Goal: Task Accomplishment & Management: Complete application form

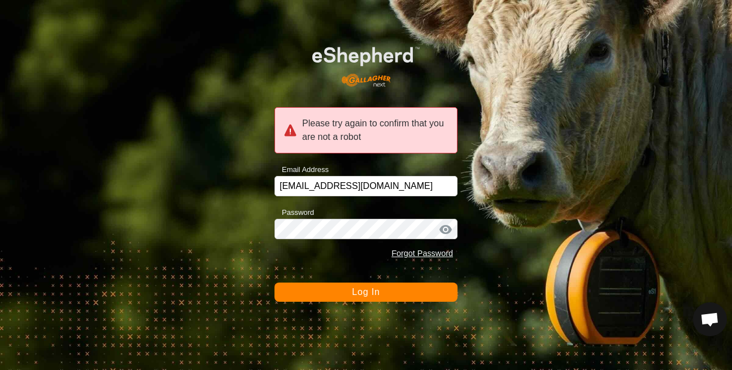
click at [294, 299] on button "Log In" at bounding box center [365, 292] width 183 height 19
click at [369, 295] on span "Log In" at bounding box center [366, 292] width 28 height 10
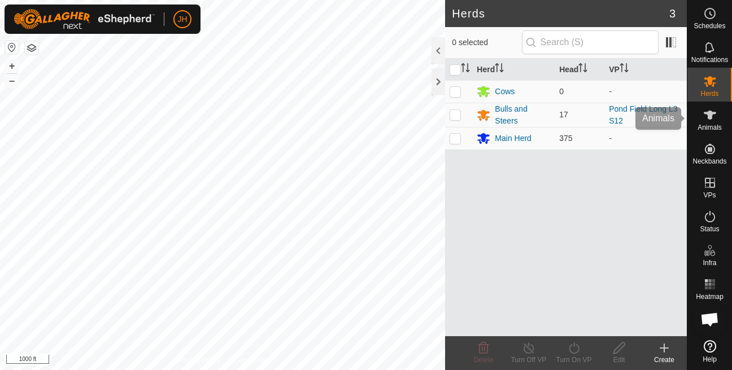
click at [708, 127] on span "Animals" at bounding box center [710, 127] width 24 height 7
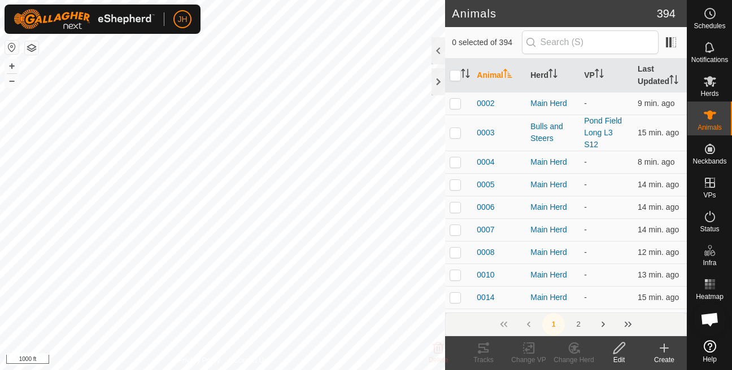
click at [658, 354] on icon at bounding box center [664, 349] width 14 height 14
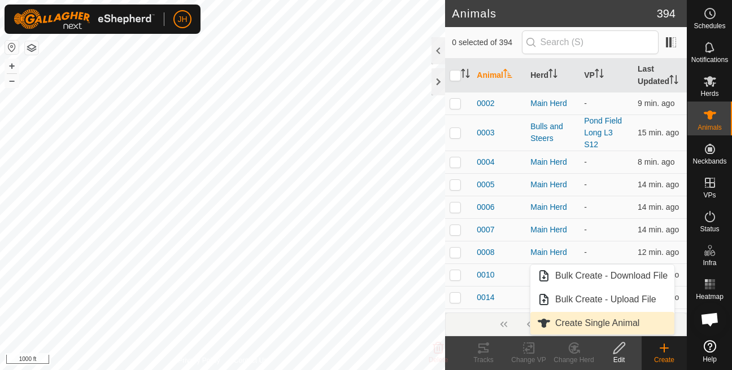
click at [607, 322] on span "Create Single Animal" at bounding box center [597, 324] width 84 height 14
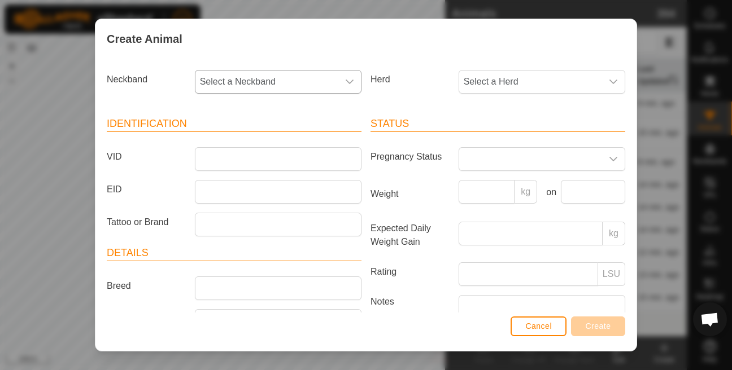
click at [280, 80] on span "Select a Neckband" at bounding box center [266, 82] width 143 height 23
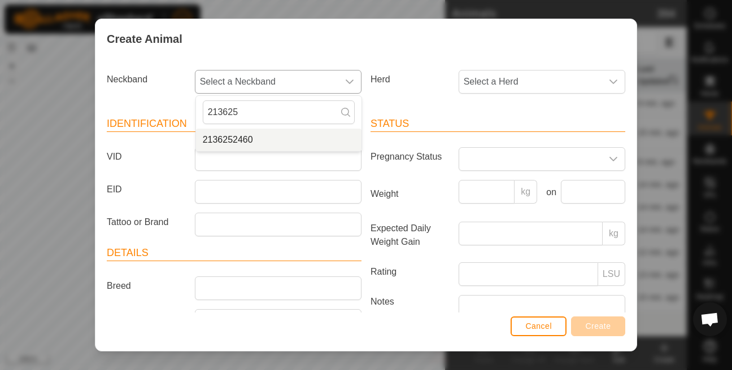
type input "213625"
click at [251, 142] on li "2136252460" at bounding box center [278, 140] width 165 height 23
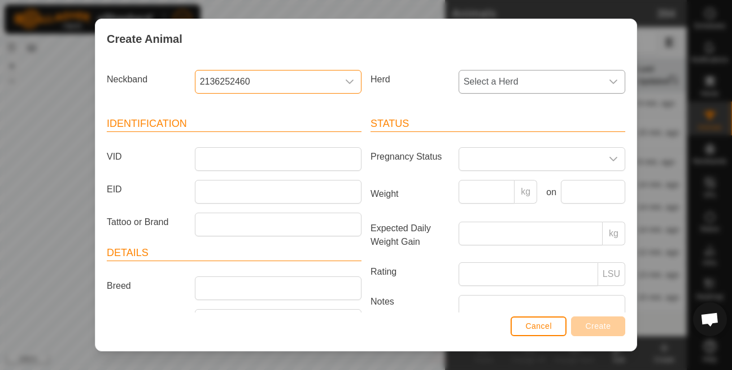
click at [490, 89] on span "Select a Herd" at bounding box center [530, 82] width 143 height 23
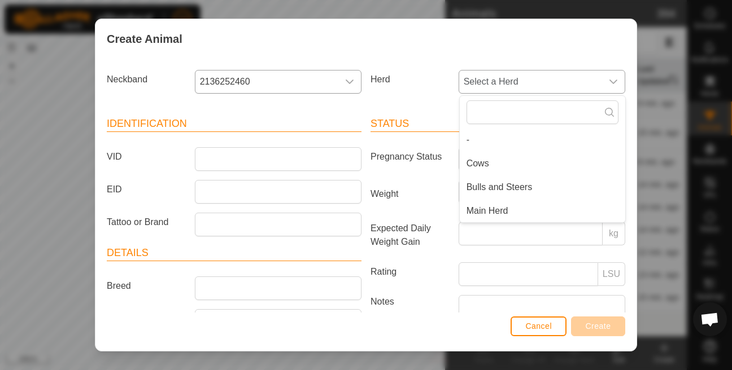
click at [474, 211] on span "Main Herd" at bounding box center [488, 211] width 42 height 14
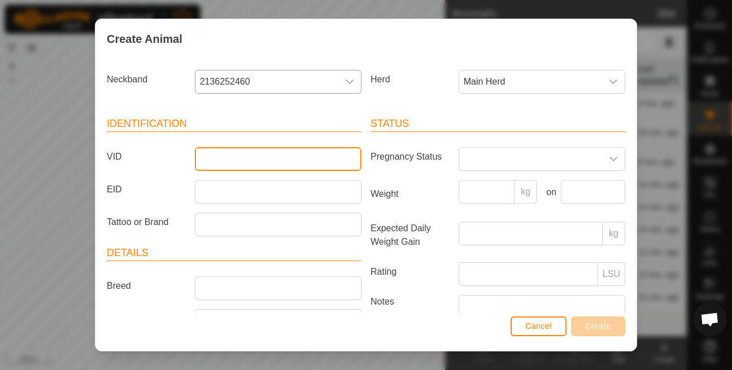
click at [321, 159] on input "VID" at bounding box center [278, 159] width 167 height 24
type input "0159"
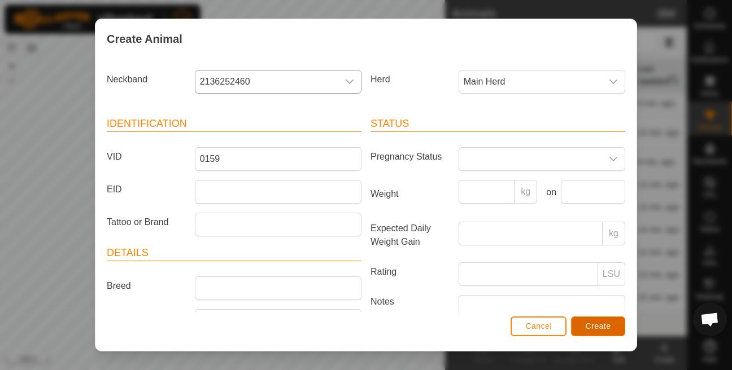
click at [586, 325] on span "Create" at bounding box center [598, 326] width 25 height 9
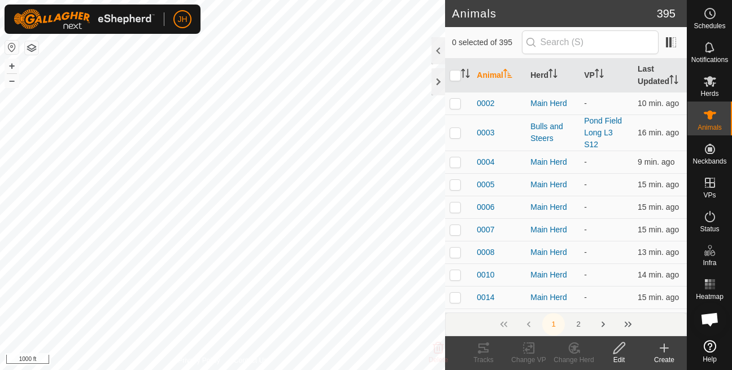
click at [653, 358] on div "Create" at bounding box center [664, 360] width 45 height 10
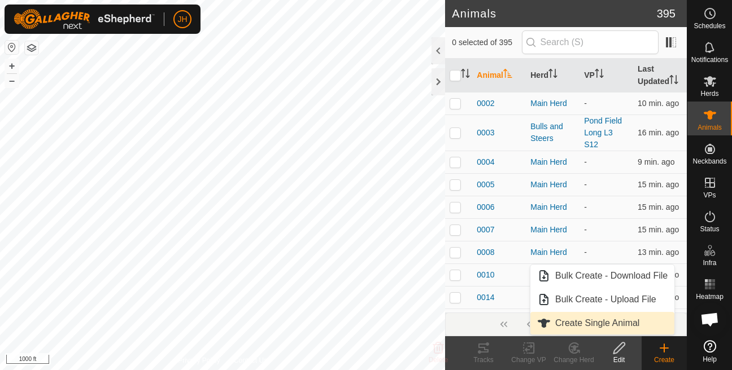
click at [613, 320] on link "Create Single Animal" at bounding box center [602, 323] width 144 height 23
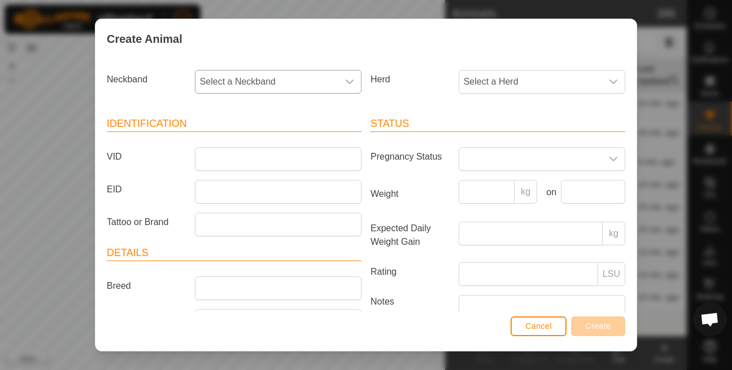
click at [308, 83] on span "Select a Neckband" at bounding box center [266, 82] width 143 height 23
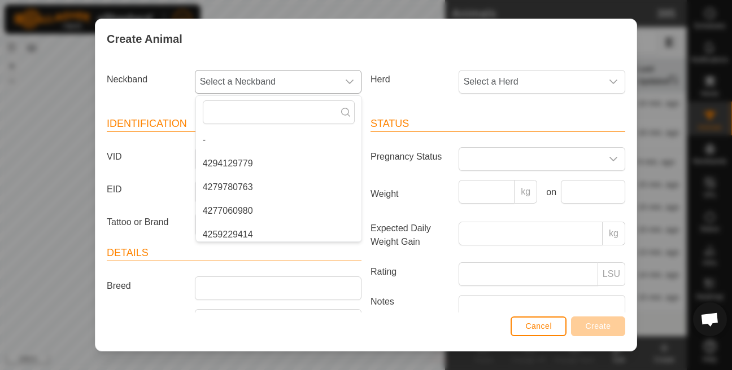
click at [308, 83] on span "Select a Neckband" at bounding box center [266, 82] width 143 height 23
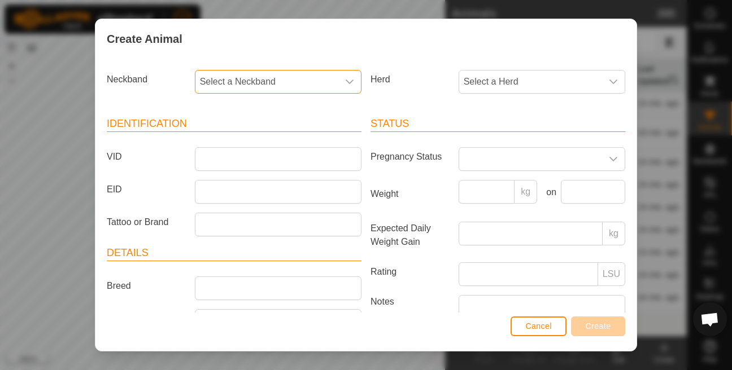
click at [274, 84] on span "Select a Neckband" at bounding box center [266, 82] width 143 height 23
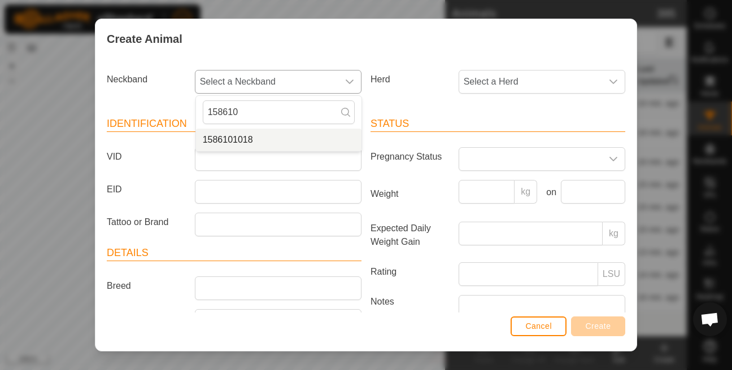
type input "158610"
click at [236, 140] on li "1586101018" at bounding box center [278, 140] width 165 height 23
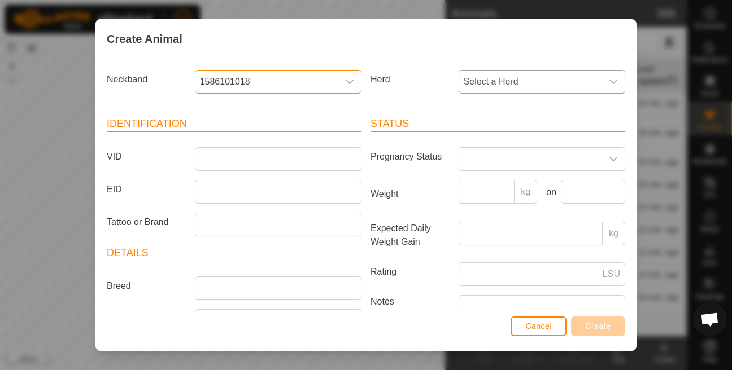
click at [551, 81] on span "Select a Herd" at bounding box center [530, 82] width 143 height 23
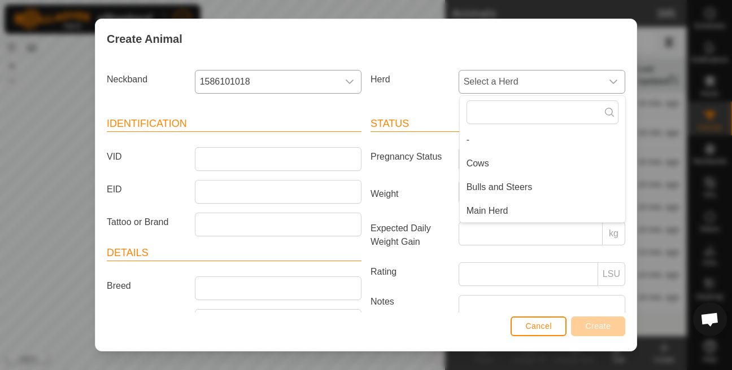
click at [470, 220] on li "Main Herd" at bounding box center [542, 211] width 165 height 23
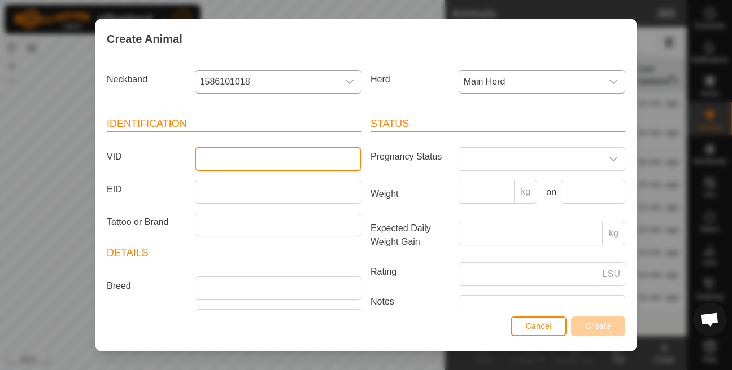
click at [257, 163] on input "VID" at bounding box center [278, 159] width 167 height 24
type input "6968"
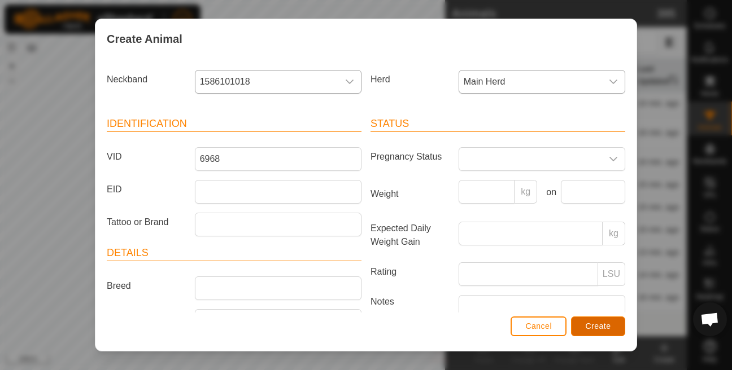
click at [580, 332] on button "Create" at bounding box center [598, 327] width 54 height 20
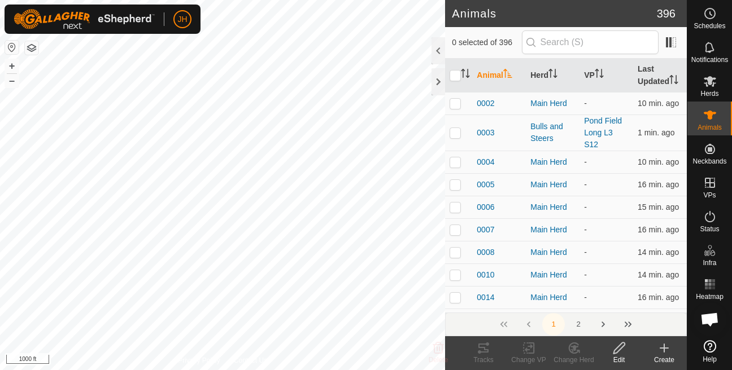
click at [661, 348] on icon at bounding box center [664, 348] width 8 height 0
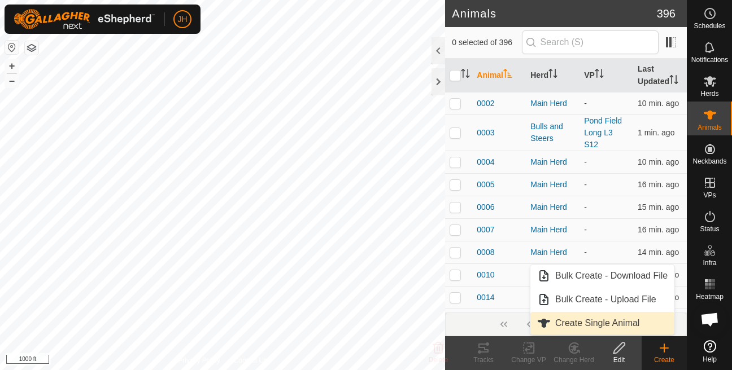
click at [594, 321] on span "Create Single Animal" at bounding box center [597, 324] width 84 height 14
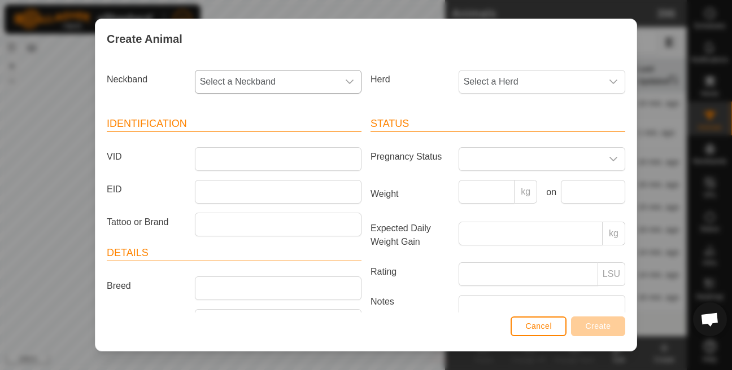
click at [264, 86] on span "Select a Neckband" at bounding box center [266, 82] width 143 height 23
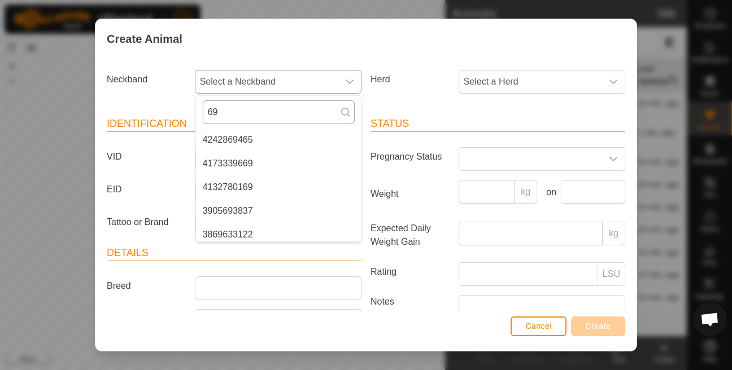
type input "6"
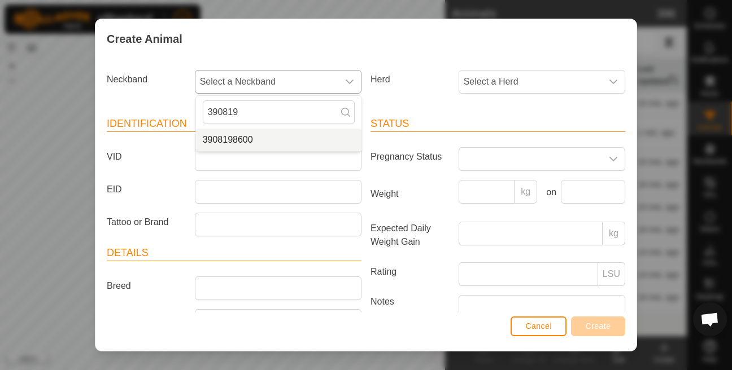
type input "390819"
click at [235, 145] on li "3908198600" at bounding box center [278, 140] width 165 height 23
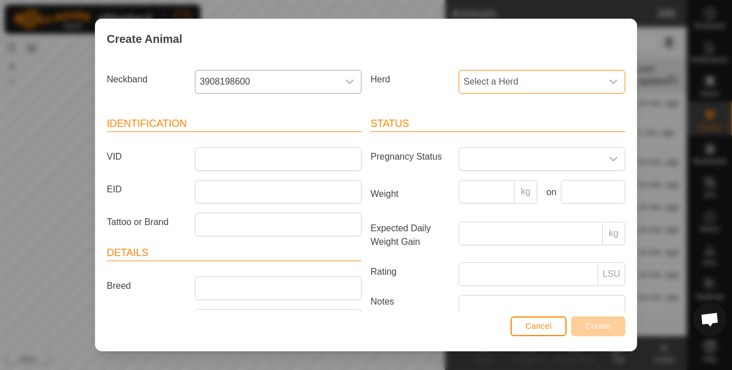
click at [503, 86] on span "Select a Herd" at bounding box center [530, 82] width 143 height 23
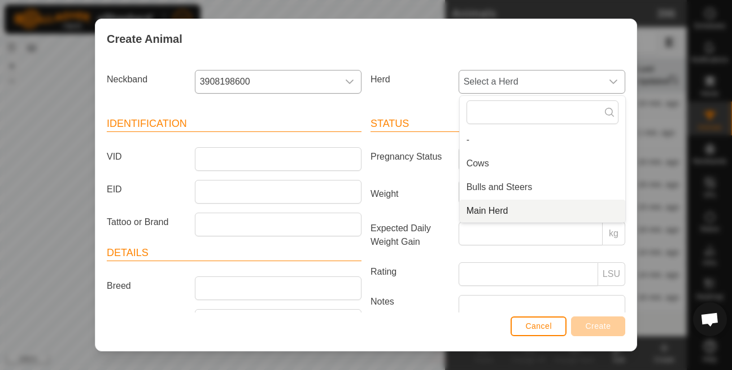
click at [481, 212] on li "Main Herd" at bounding box center [542, 211] width 165 height 23
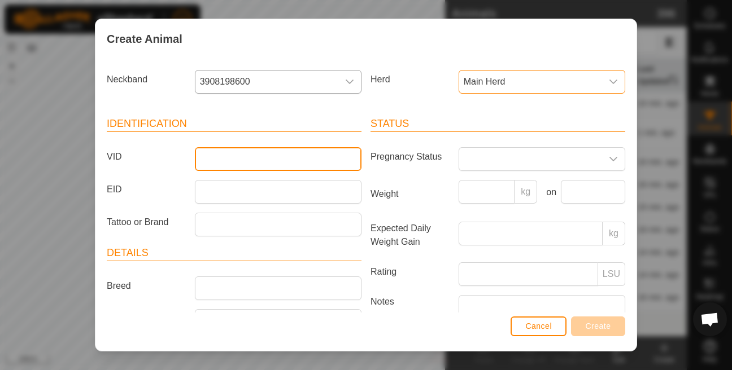
click at [300, 166] on input "VID" at bounding box center [278, 159] width 167 height 24
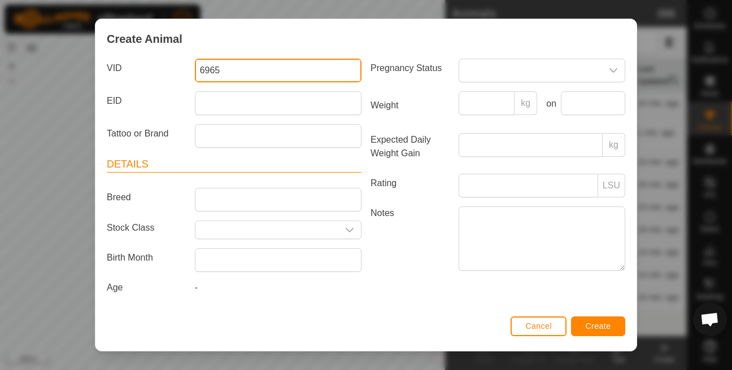
type input "6965"
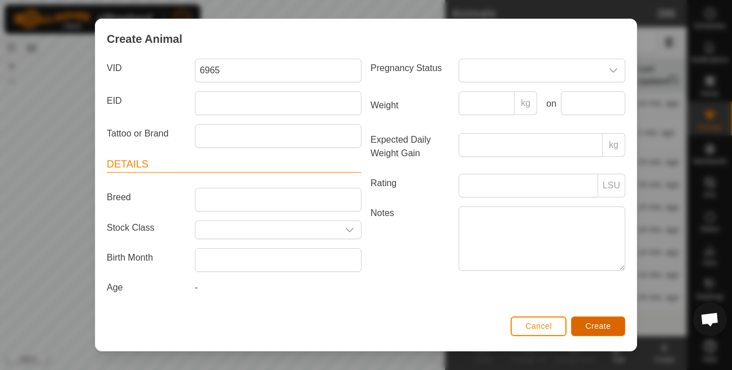
click at [586, 324] on span "Create" at bounding box center [598, 326] width 25 height 9
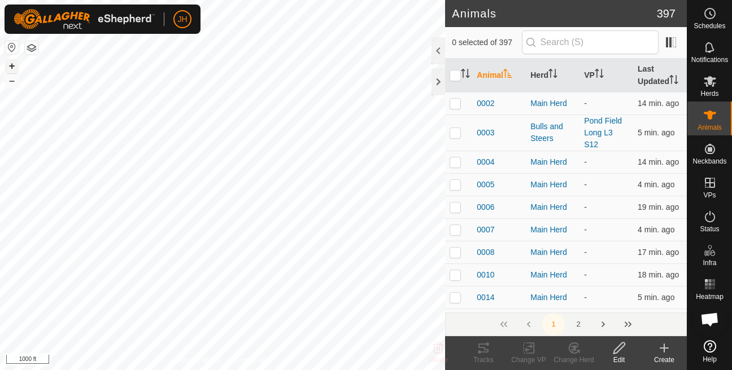
click at [7, 64] on button "+" at bounding box center [12, 66] width 14 height 14
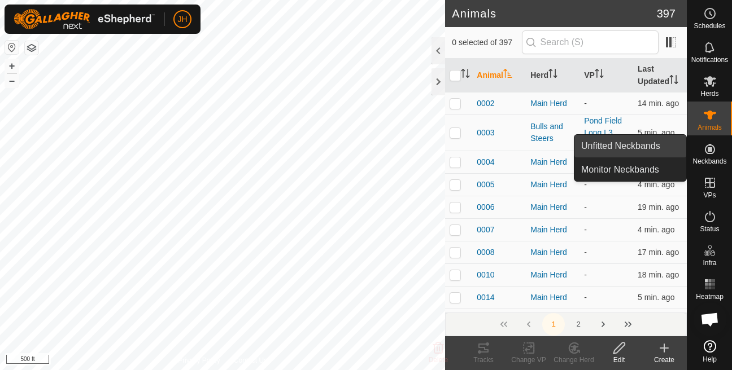
click at [664, 156] on link "Unfitted Neckbands" at bounding box center [630, 146] width 112 height 23
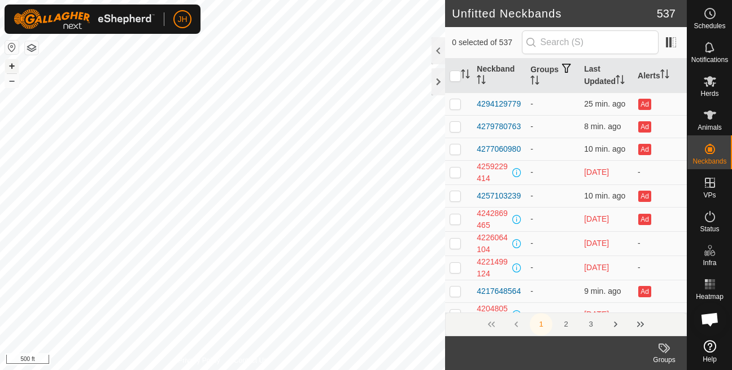
click at [14, 68] on button "+" at bounding box center [12, 66] width 14 height 14
